Goal: Information Seeking & Learning: Understand process/instructions

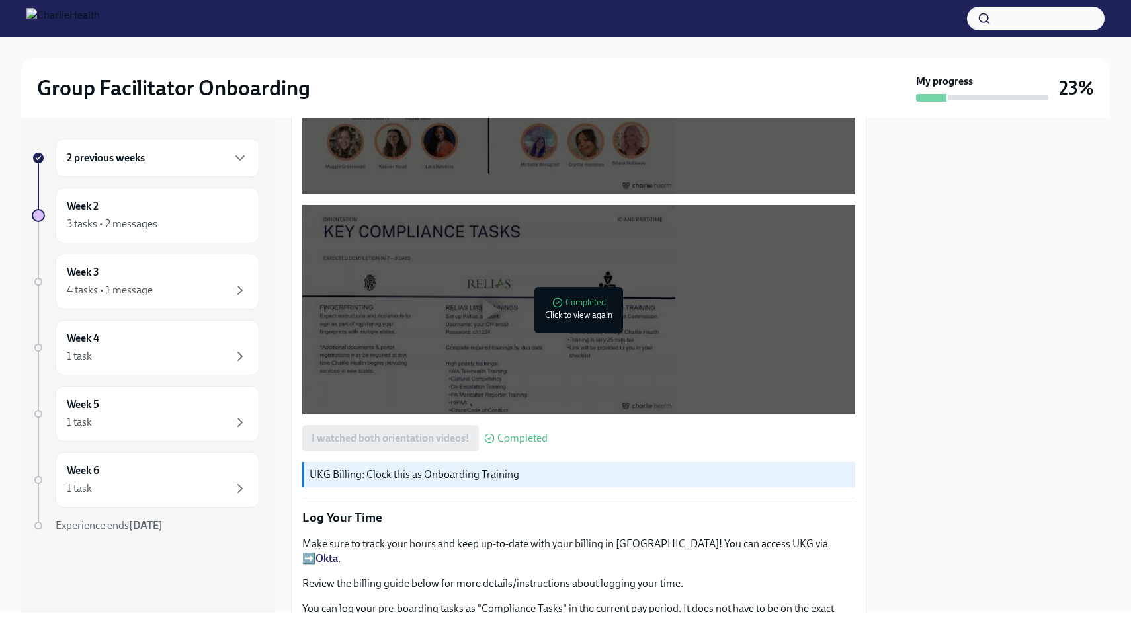
scroll to position [1207, 0]
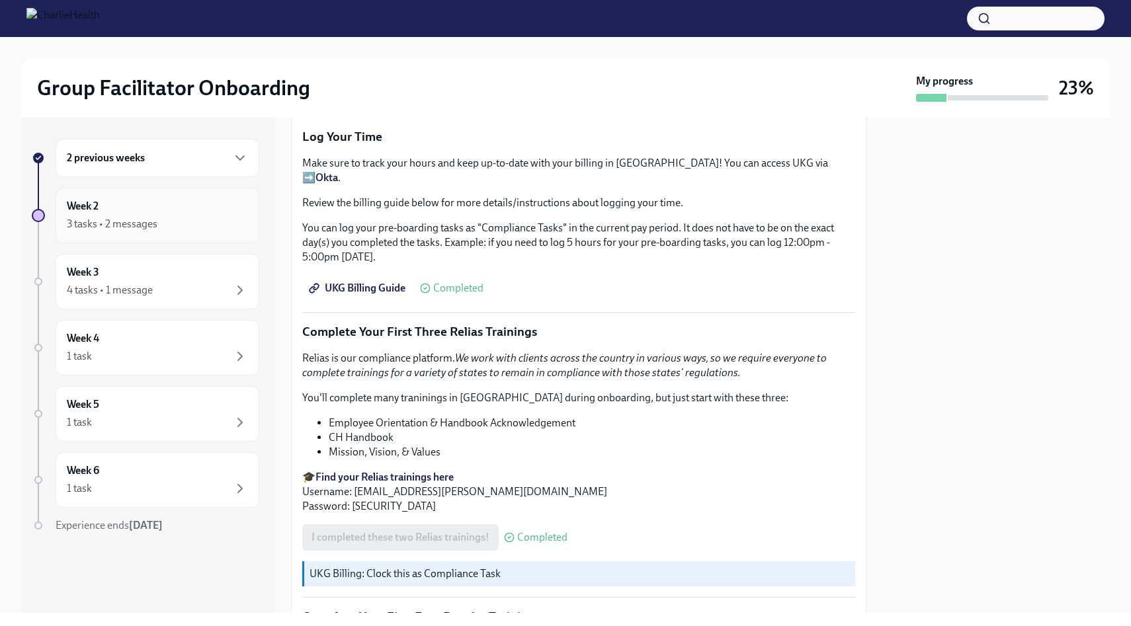
click at [151, 212] on div "Week 2 3 tasks • 2 messages" at bounding box center [157, 215] width 181 height 33
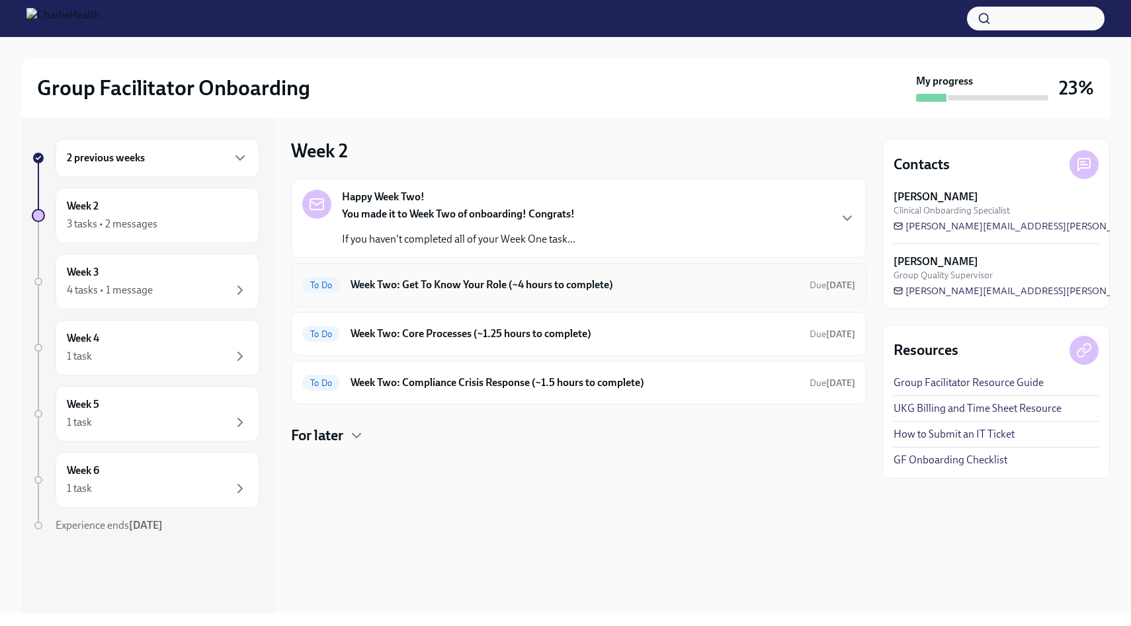
click at [415, 290] on h6 "Week Two: Get To Know Your Role (~4 hours to complete)" at bounding box center [574, 285] width 448 height 15
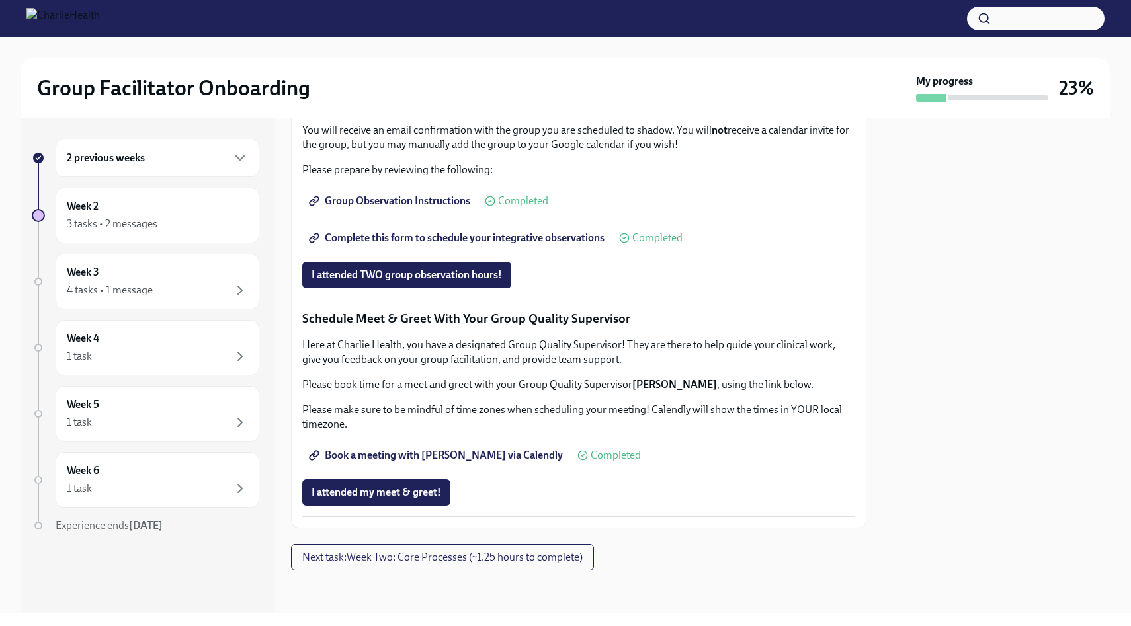
scroll to position [1181, 0]
click at [458, 549] on button "Next task : Week Two: Core Processes (~1.25 hours to complete)" at bounding box center [442, 557] width 303 height 26
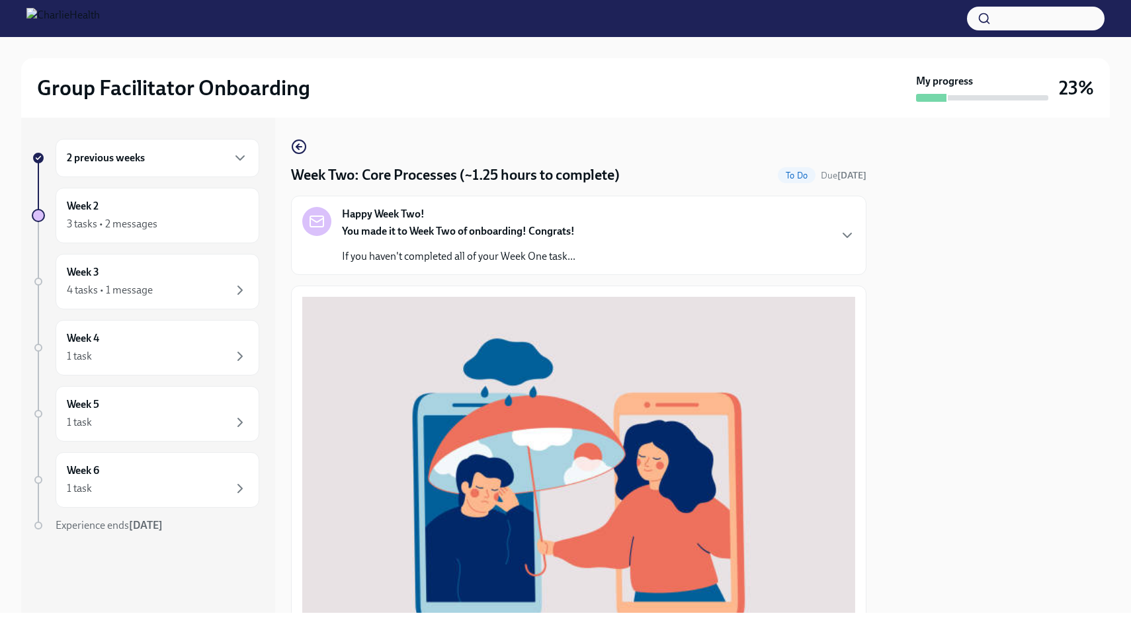
scroll to position [415, 0]
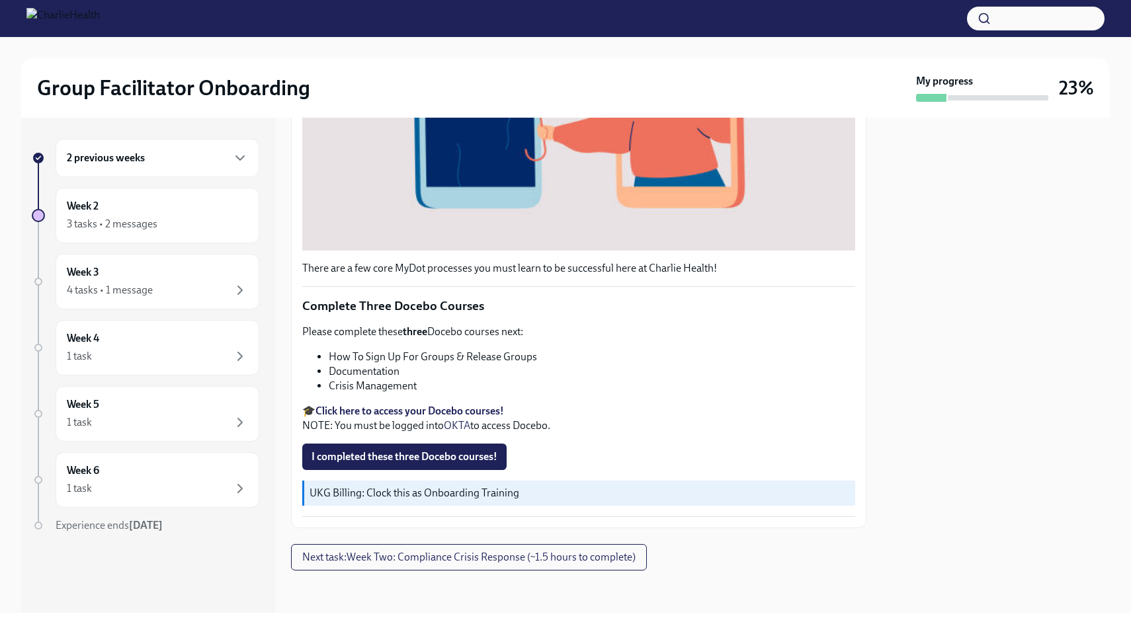
click at [407, 413] on strong "Click here to access your Docebo courses!" at bounding box center [409, 411] width 188 height 13
